Goal: Navigation & Orientation: Find specific page/section

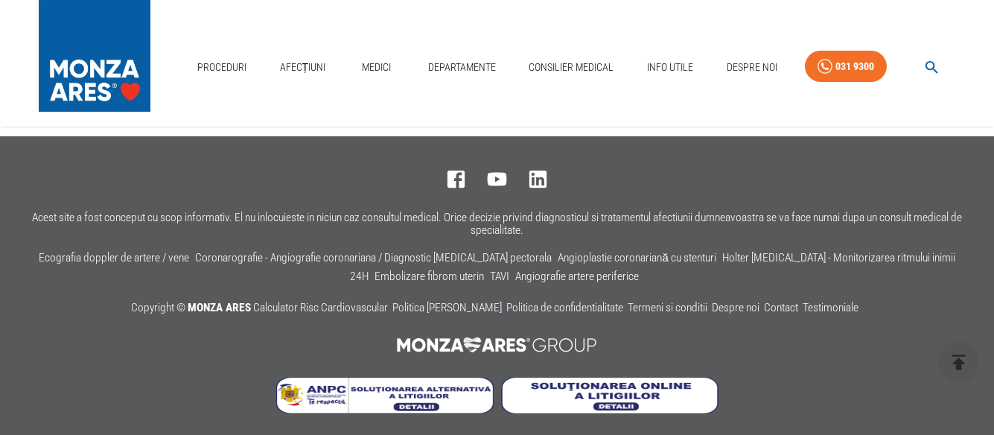
scroll to position [1068, 0]
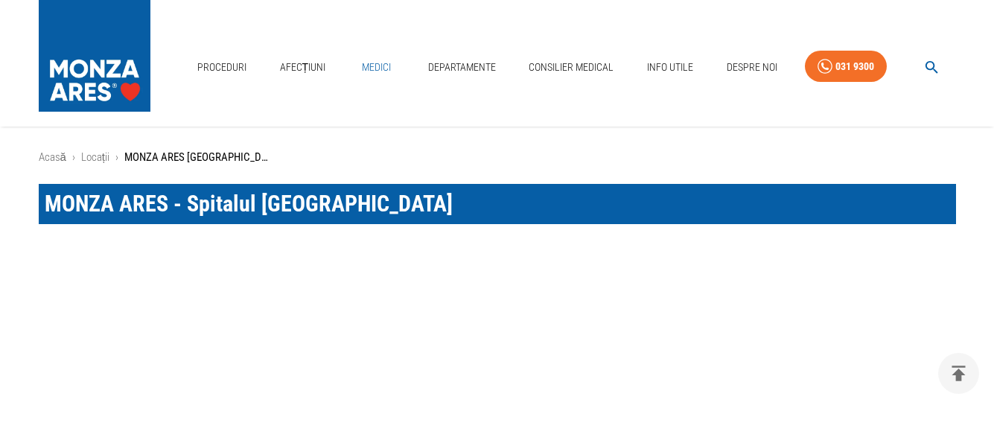
drag, startPoint x: 0, startPoint y: 0, endPoint x: 374, endPoint y: 68, distance: 380.6
click at [374, 68] on link "Medici" at bounding box center [377, 67] width 48 height 31
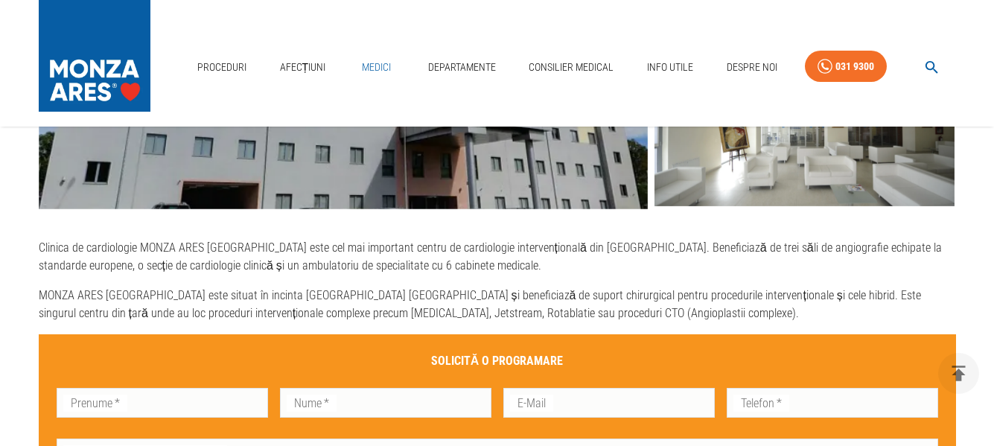
click at [374, 68] on link "Medici" at bounding box center [377, 67] width 48 height 31
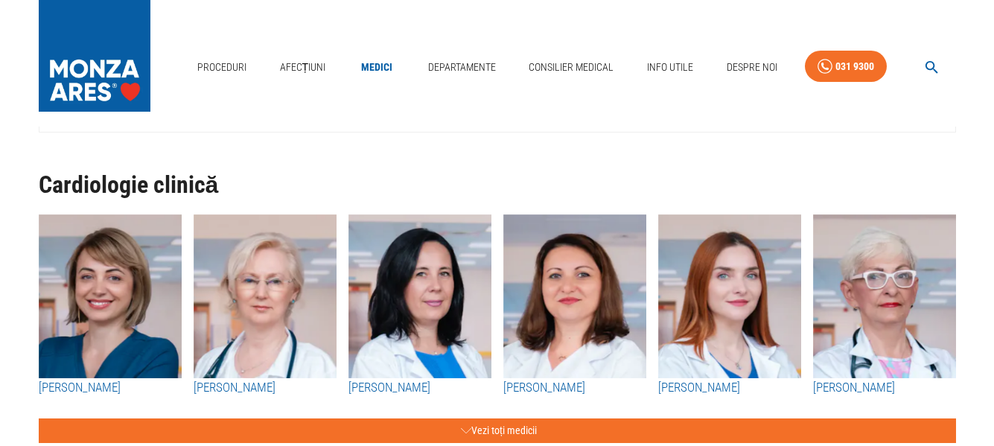
scroll to position [0, 0]
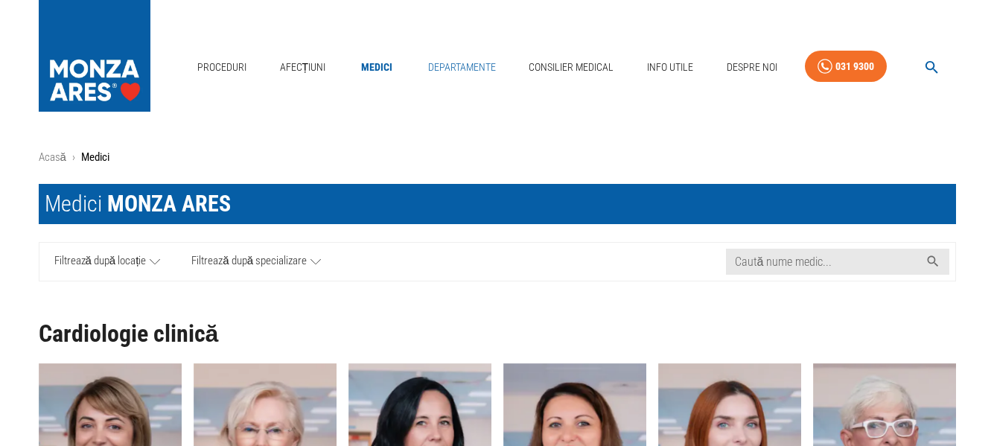
click at [460, 61] on link "Departamente" at bounding box center [462, 67] width 80 height 31
